Goal: Task Accomplishment & Management: Use online tool/utility

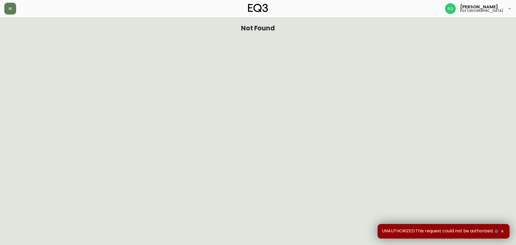
click at [507, 7] on div "[PERSON_NAME] eq3 [GEOGRAPHIC_DATA]" at bounding box center [478, 8] width 67 height 11
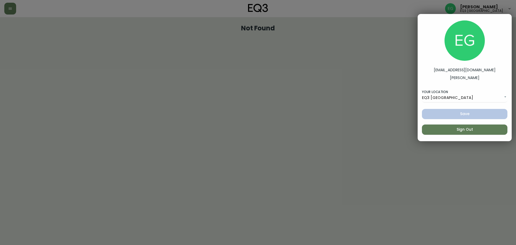
click at [321, 117] on div at bounding box center [258, 122] width 516 height 245
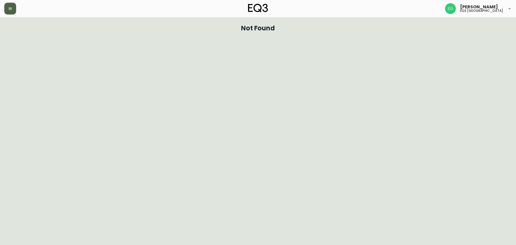
click at [8, 9] on button "button" at bounding box center [10, 9] width 12 height 12
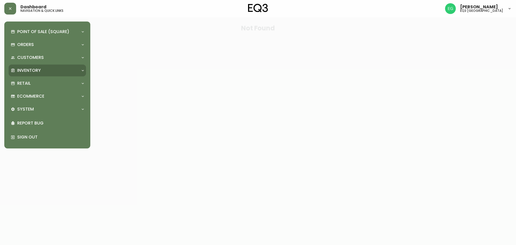
click at [25, 73] on p "Inventory" at bounding box center [29, 70] width 24 height 6
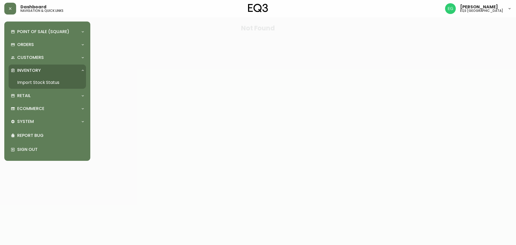
click at [26, 79] on link "Import Stock Status" at bounding box center [47, 82] width 77 height 12
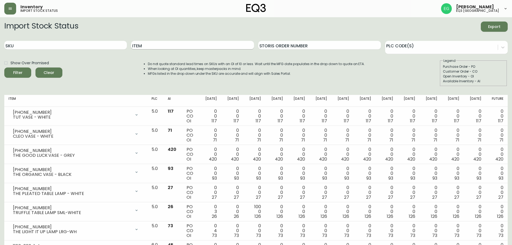
click at [176, 48] on input "Item" at bounding box center [192, 45] width 123 height 9
type input "stadium"
click at [4, 67] on button "Filter" at bounding box center [17, 72] width 27 height 10
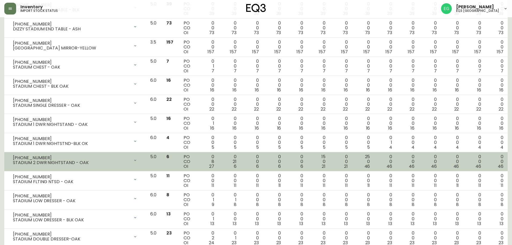
scroll to position [122, 0]
